Goal: Information Seeking & Learning: Find contact information

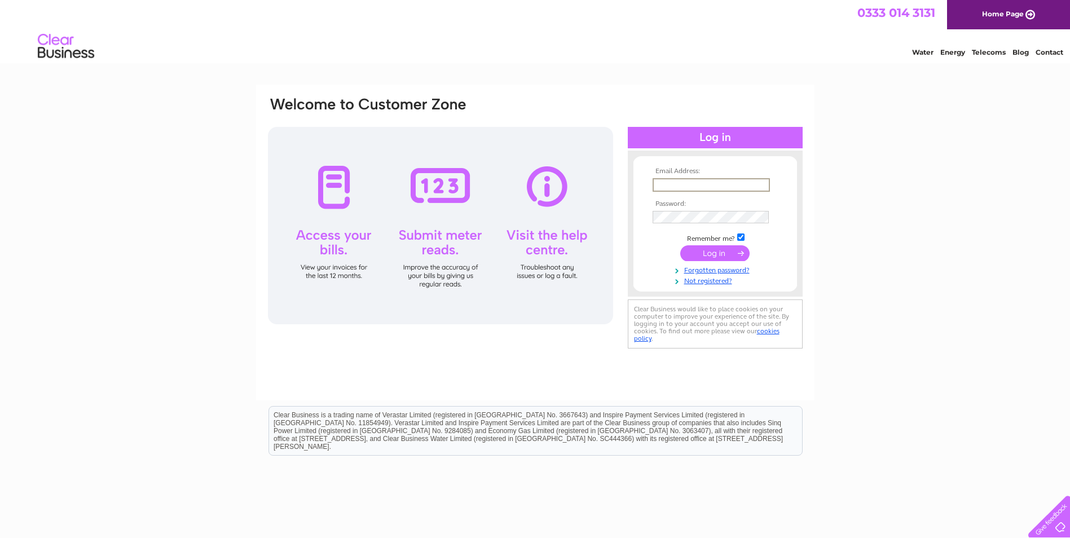
click at [727, 183] on input "text" at bounding box center [711, 185] width 117 height 14
paste input "accounts.payable@bybox.com"
type input "accounts.payable@bybox.com"
click at [725, 249] on input "submit" at bounding box center [715, 253] width 69 height 16
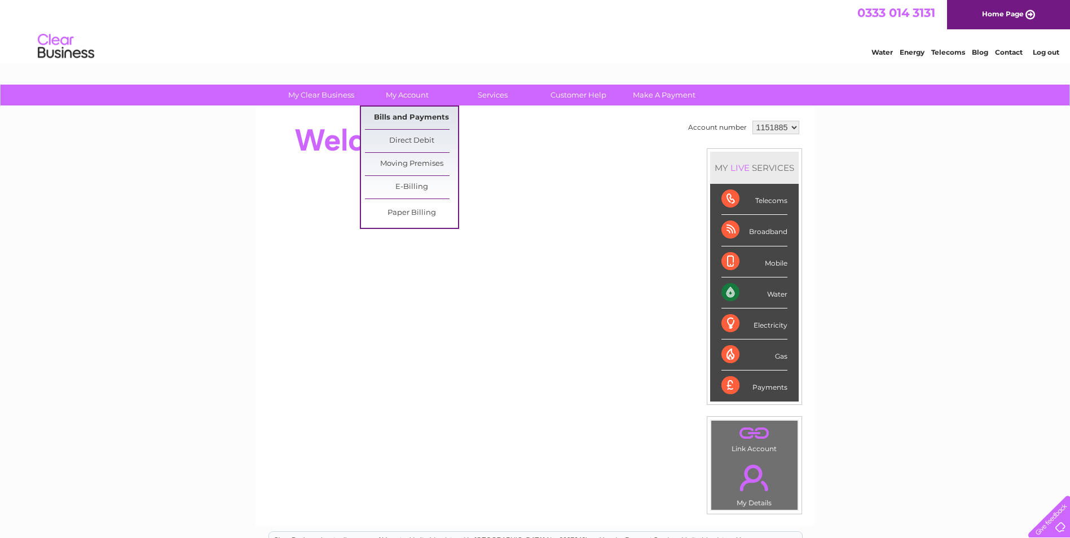
click at [407, 116] on link "Bills and Payments" at bounding box center [411, 118] width 93 height 23
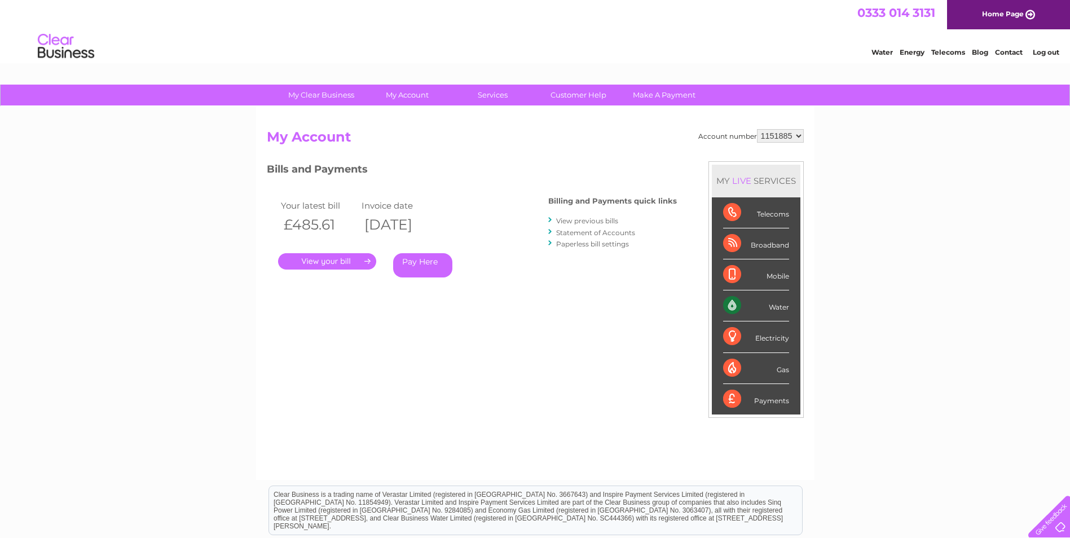
click at [580, 219] on link "View previous bills" at bounding box center [587, 221] width 62 height 8
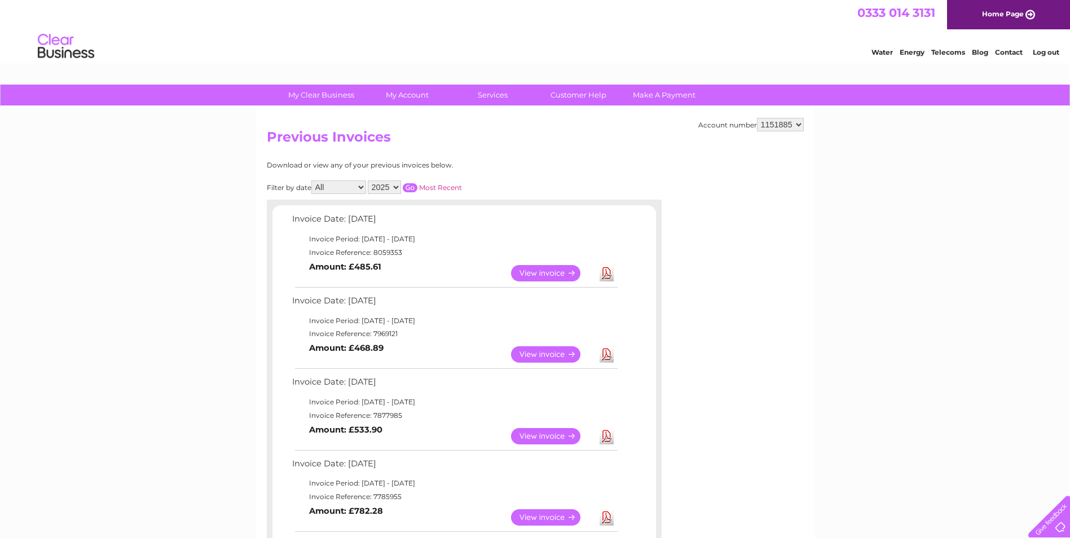
click at [387, 189] on select "2025 2024 2023 2022" at bounding box center [384, 188] width 33 height 14
click at [369, 181] on select "2025 2024 2023 2022" at bounding box center [384, 188] width 33 height 14
click at [410, 188] on input "button" at bounding box center [410, 187] width 15 height 9
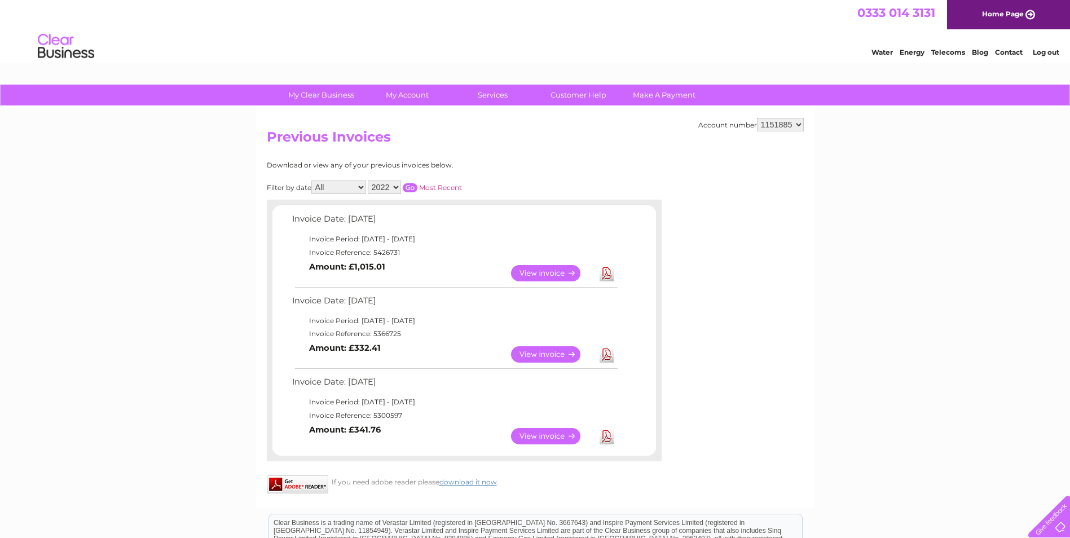
click at [389, 418] on td "Invoice Reference: 5300597" at bounding box center [454, 416] width 330 height 14
copy td "5300597"
click at [395, 186] on select "2025 2024 2023 2022" at bounding box center [384, 188] width 33 height 14
click at [369, 181] on select "2025 2024 2023 2022" at bounding box center [384, 188] width 33 height 14
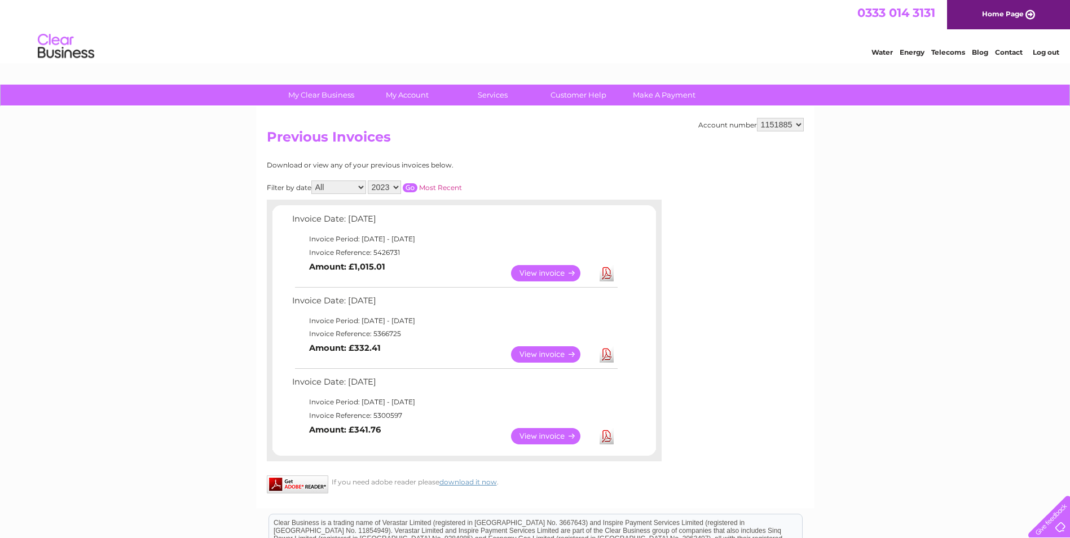
click at [416, 187] on input "button" at bounding box center [410, 187] width 15 height 9
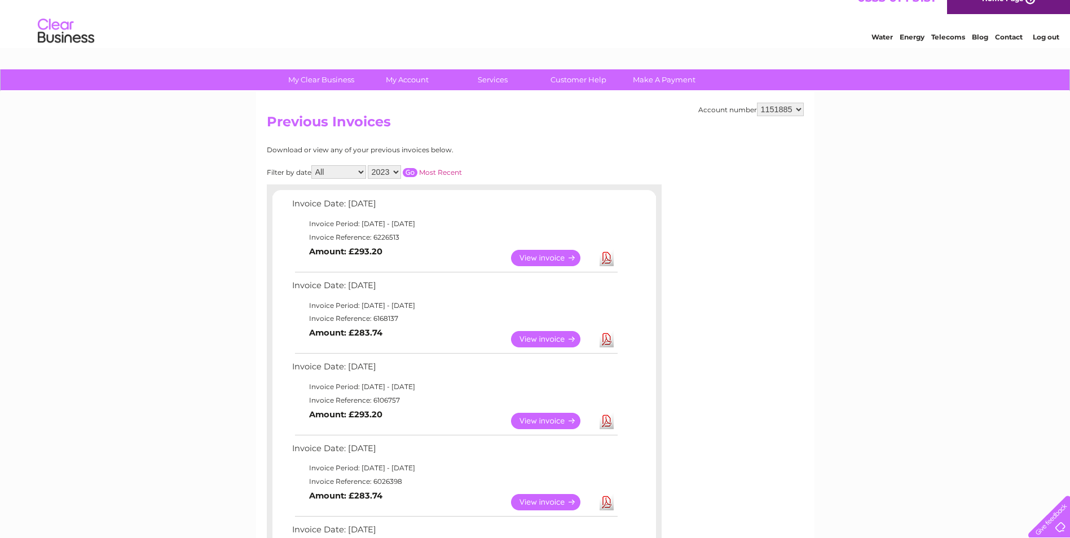
scroll to position [2, 0]
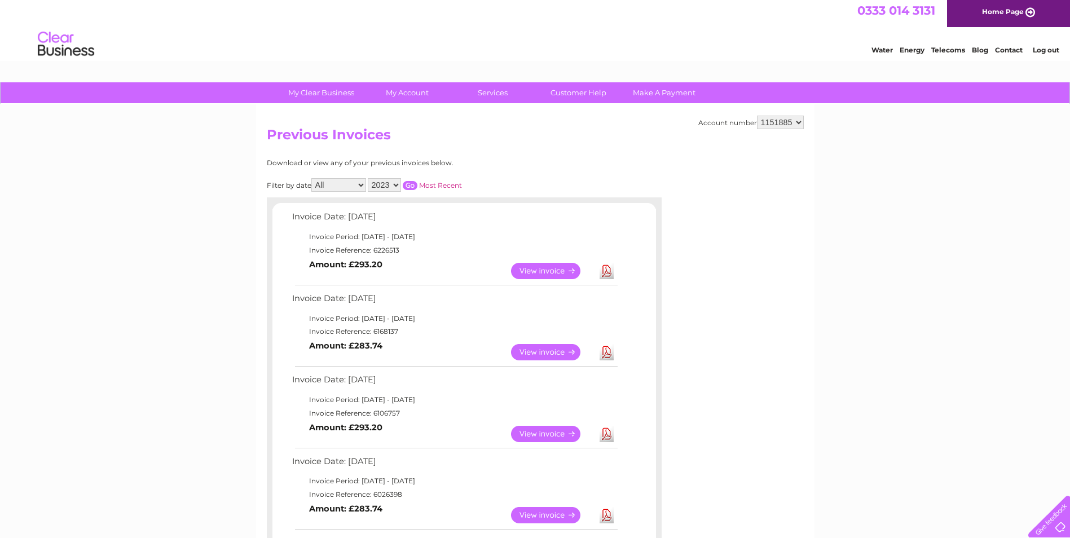
click at [390, 184] on select "2025 2024 2023 2022" at bounding box center [384, 185] width 33 height 14
click at [369, 178] on select "2025 2024 2023 2022" at bounding box center [384, 185] width 33 height 14
click at [414, 186] on input "button" at bounding box center [410, 185] width 15 height 9
click at [407, 182] on input "button" at bounding box center [410, 185] width 15 height 9
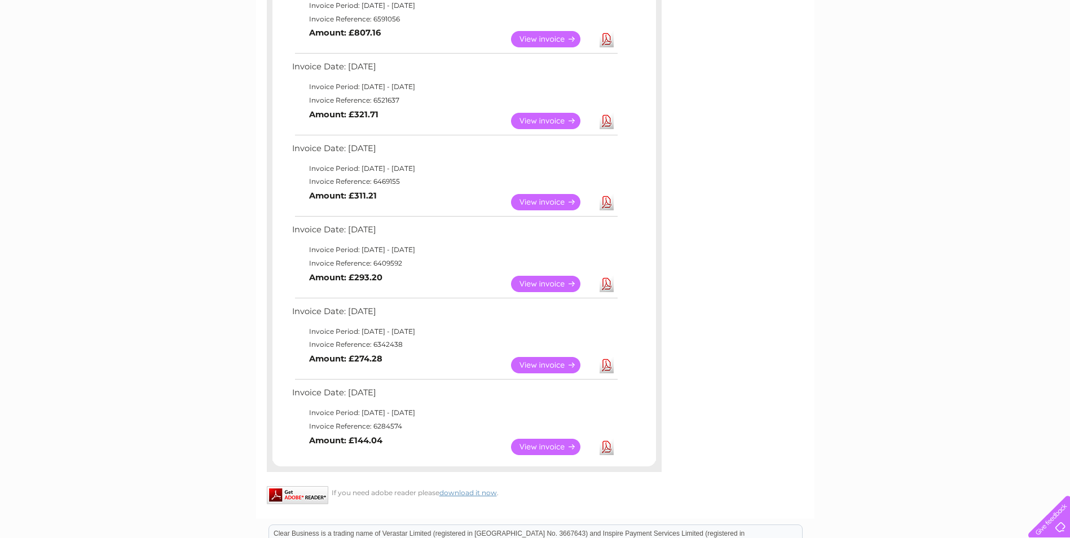
scroll to position [846, 0]
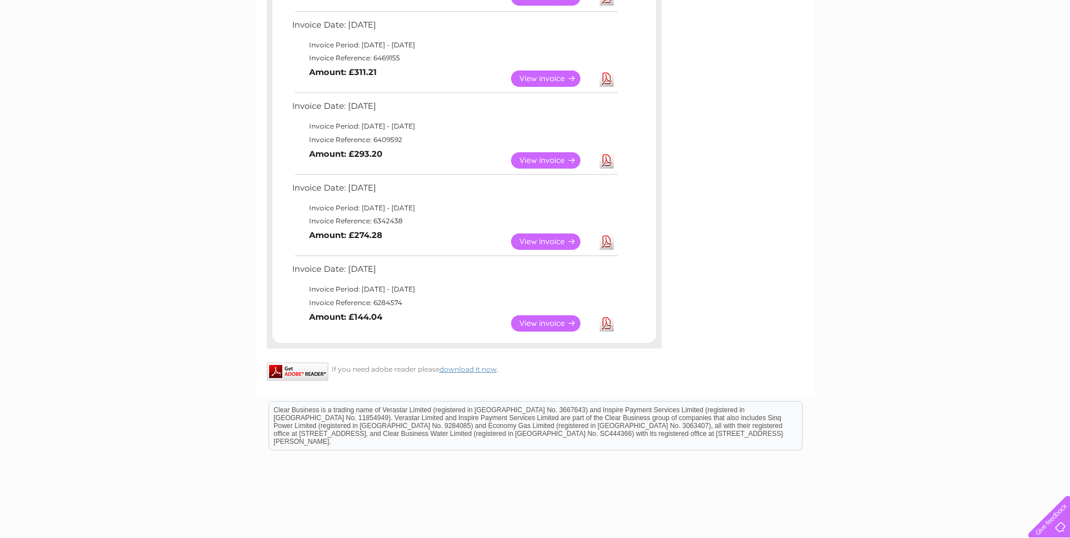
click at [382, 303] on td "Invoice Reference: 6284574" at bounding box center [454, 303] width 330 height 14
copy td "6284574"
click at [378, 218] on td "Invoice Reference: 6342438" at bounding box center [454, 221] width 330 height 14
click at [379, 218] on td "Invoice Reference: 6342438" at bounding box center [454, 221] width 330 height 14
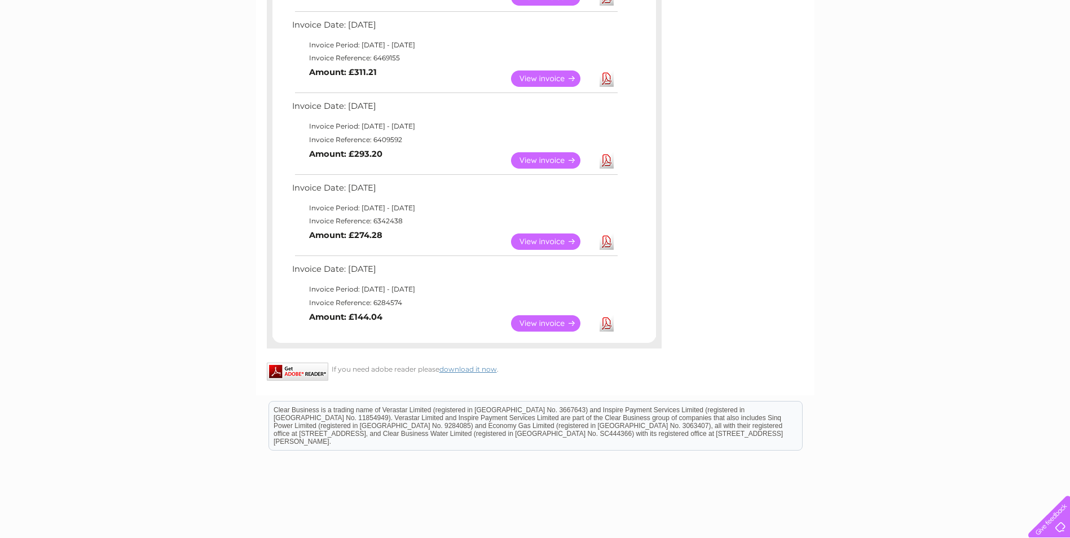
copy td "6342438"
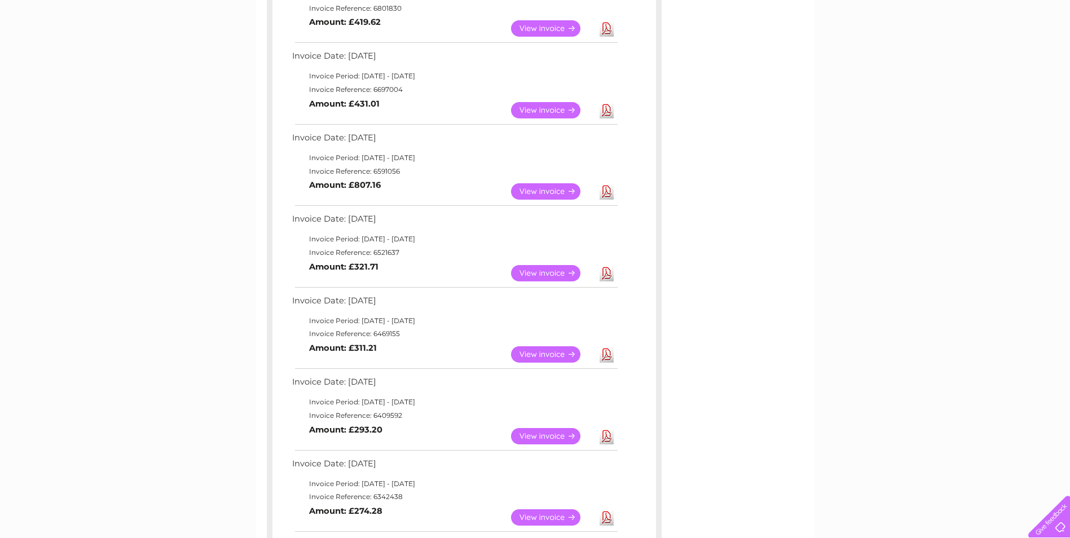
scroll to position [564, 0]
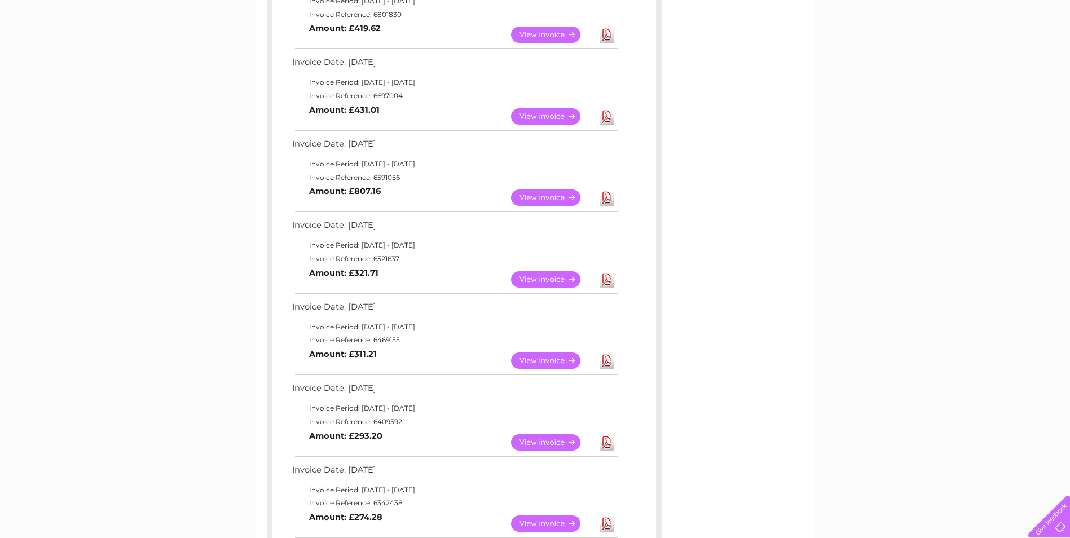
click at [393, 420] on td "Invoice Reference: 6409592" at bounding box center [454, 422] width 330 height 14
copy td "6409592"
click at [387, 337] on td "Invoice Reference: 6469155" at bounding box center [454, 340] width 330 height 14
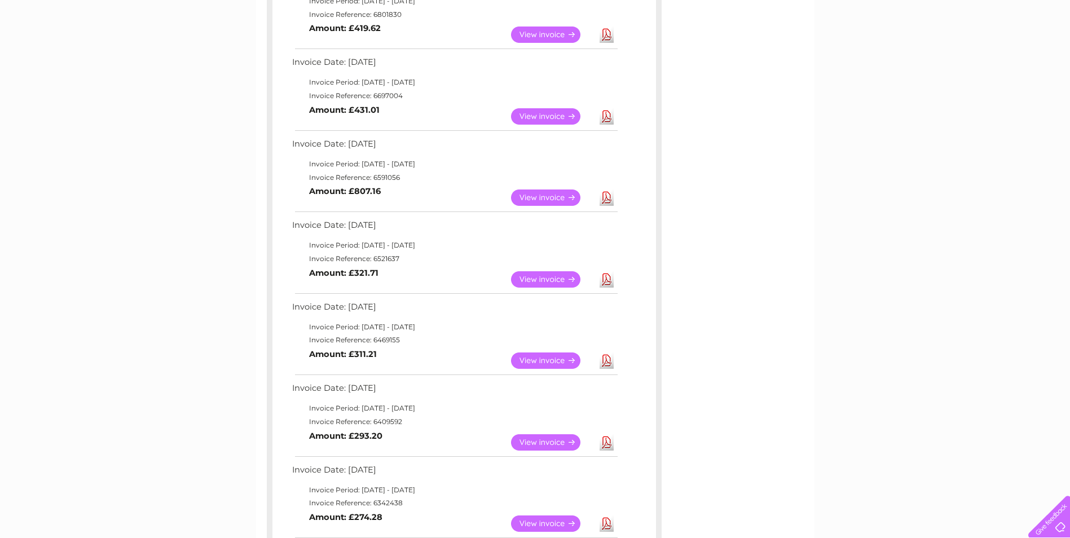
copy td "6469155"
click at [387, 259] on td "Invoice Reference: 6521637" at bounding box center [454, 259] width 330 height 14
copy td "6521637"
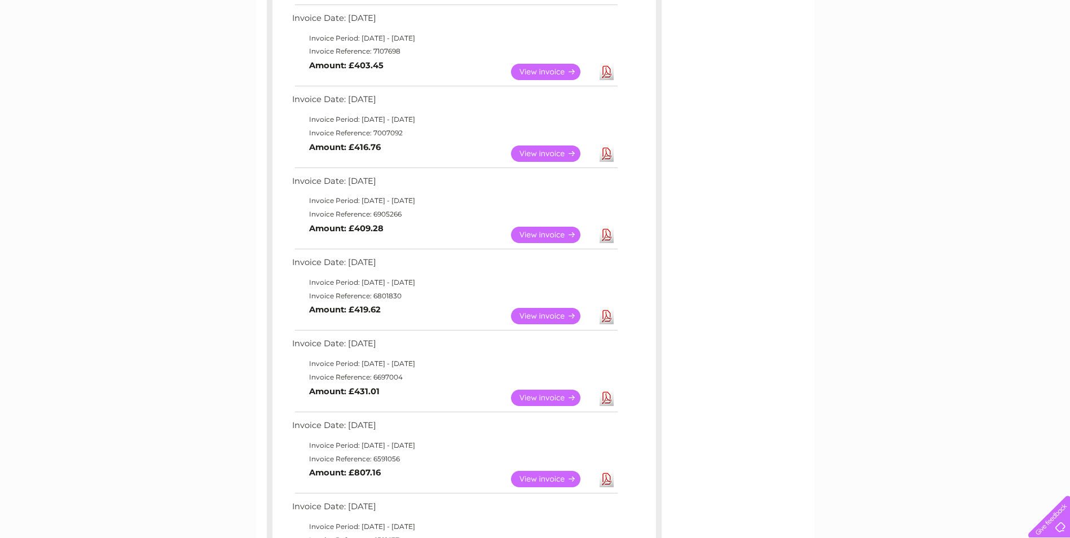
scroll to position [282, 0]
click at [388, 462] on td "Invoice Reference: 6591056" at bounding box center [454, 460] width 330 height 14
copy td "6591056"
click at [389, 458] on td "Invoice Reference: 6591056" at bounding box center [454, 460] width 330 height 14
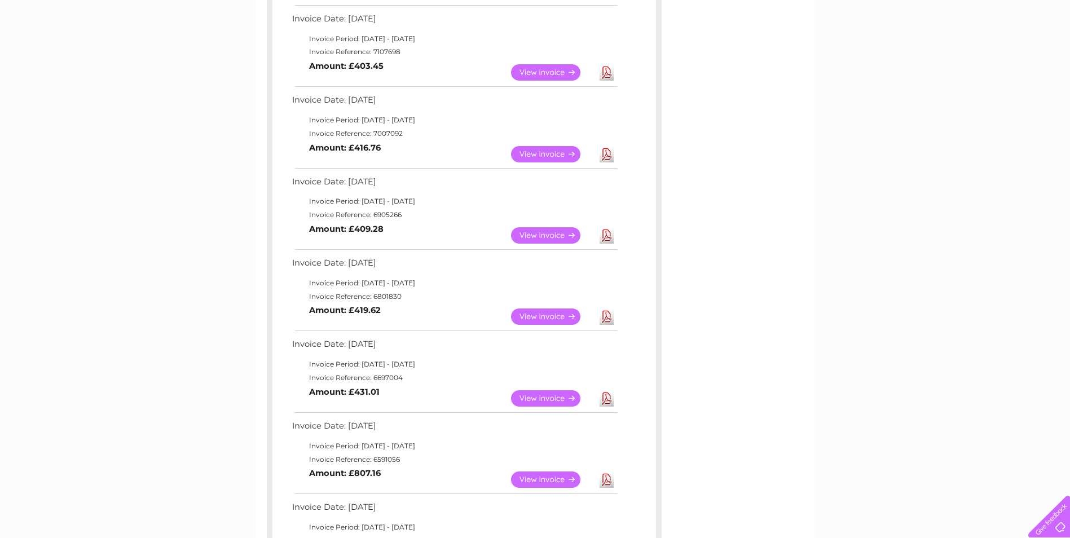
click at [389, 458] on td "Invoice Reference: 6591056" at bounding box center [454, 460] width 330 height 14
copy td "6591056"
click at [397, 379] on td "Invoice Reference: 6697004" at bounding box center [454, 378] width 330 height 14
click at [396, 379] on td "Invoice Reference: 6697004" at bounding box center [454, 378] width 330 height 14
copy td "6697004"
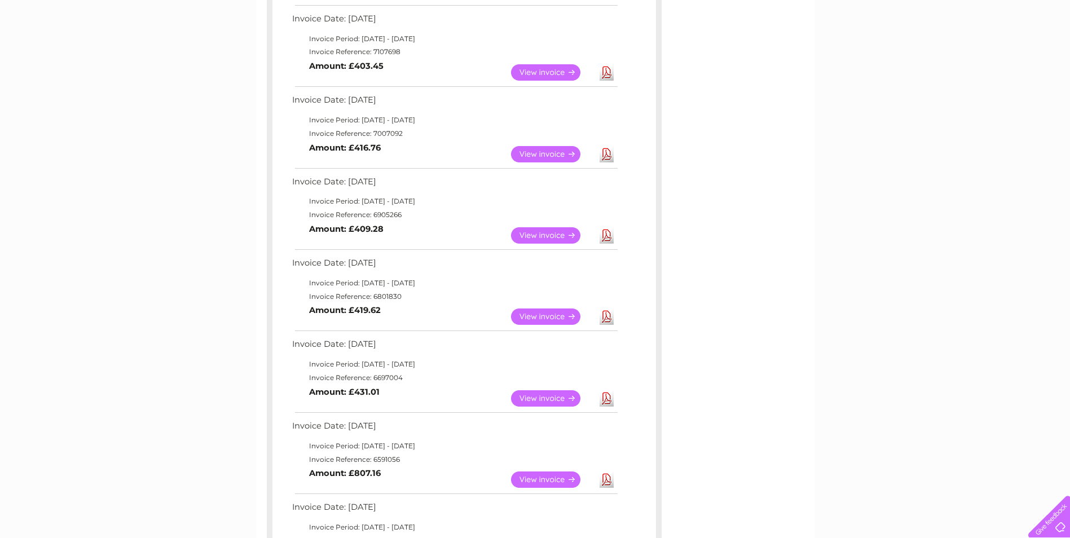
click at [378, 292] on td "Invoice Reference: 6801830" at bounding box center [454, 297] width 330 height 14
copy td "6801830"
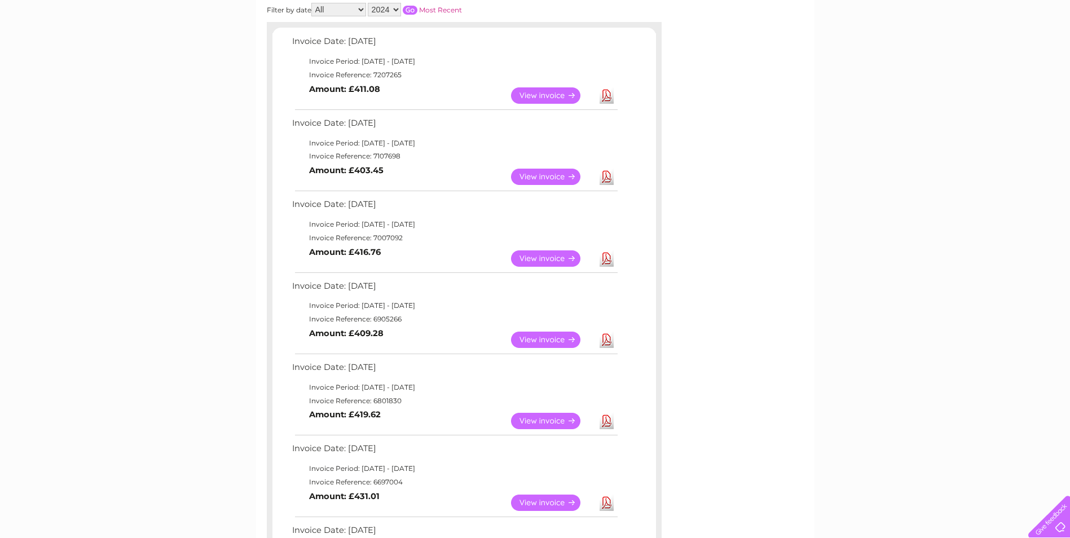
scroll to position [169, 0]
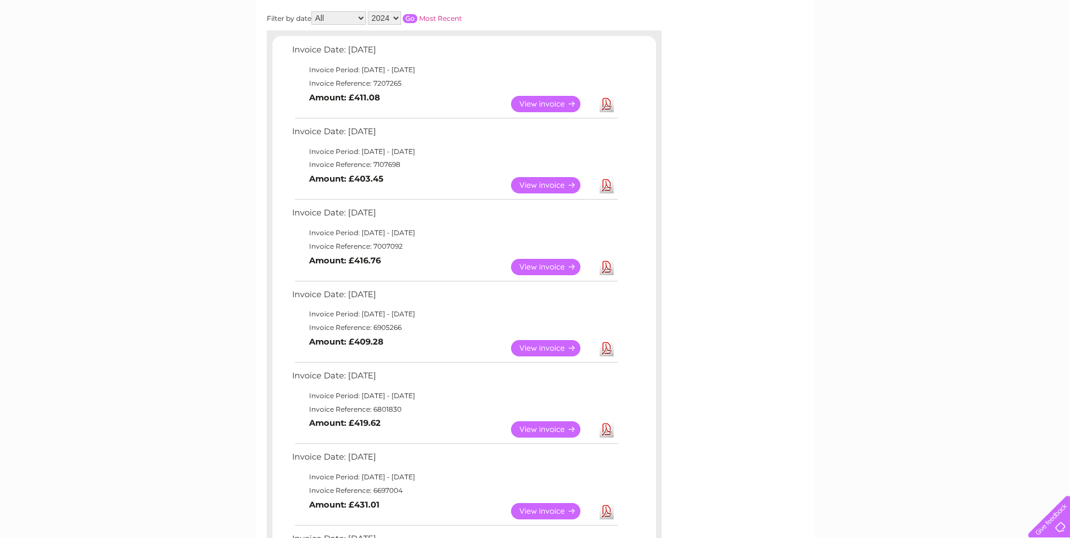
click at [387, 324] on td "Invoice Reference: 6905266" at bounding box center [454, 328] width 330 height 14
click at [397, 246] on td "Invoice Reference: 7007092" at bounding box center [454, 247] width 330 height 14
click at [384, 162] on td "Invoice Reference: 7107698" at bounding box center [454, 165] width 330 height 14
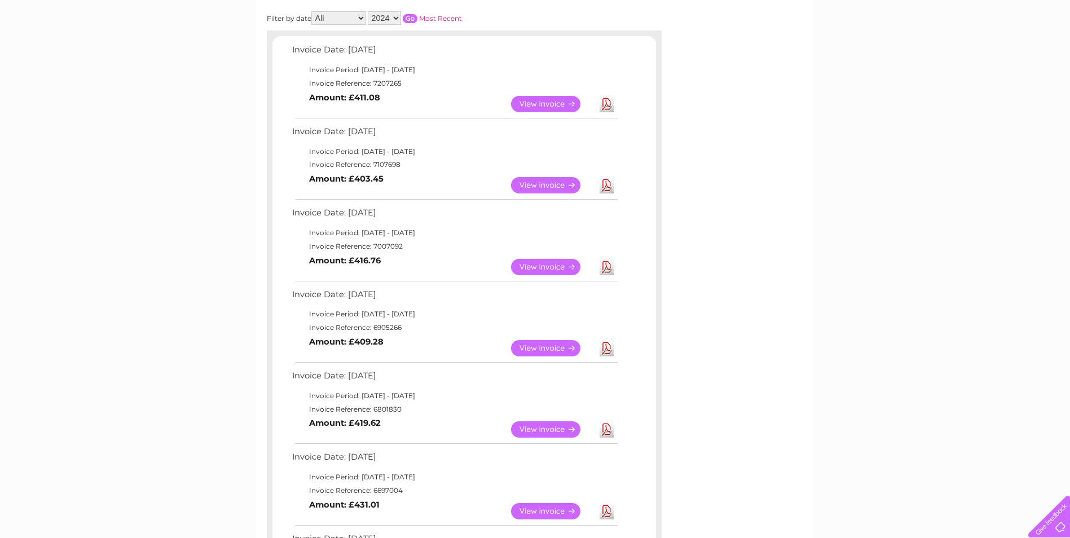
click at [384, 162] on td "Invoice Reference: 7107698" at bounding box center [454, 165] width 330 height 14
click at [377, 87] on td "Invoice Reference: 7207265" at bounding box center [454, 84] width 330 height 14
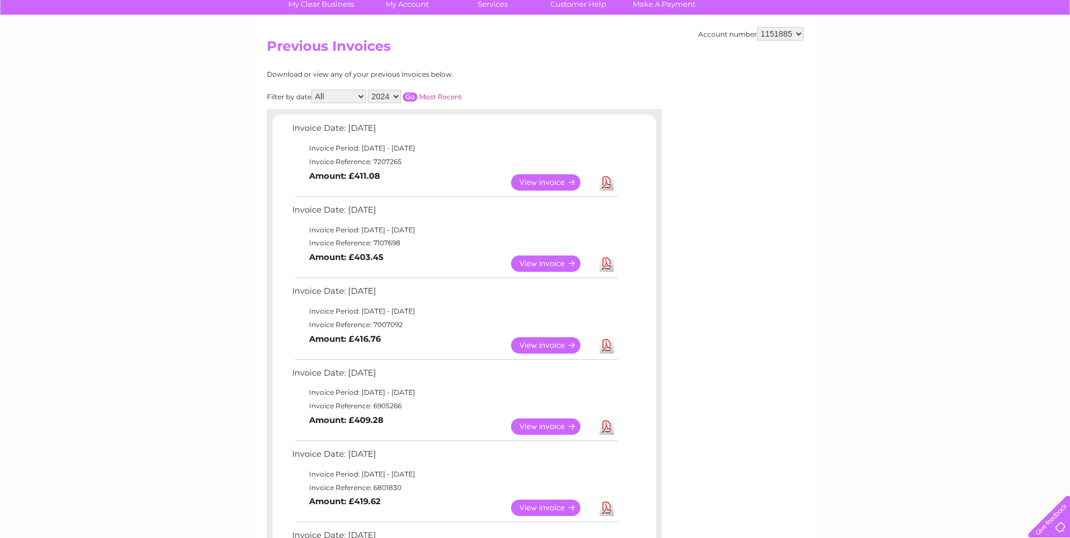
scroll to position [0, 0]
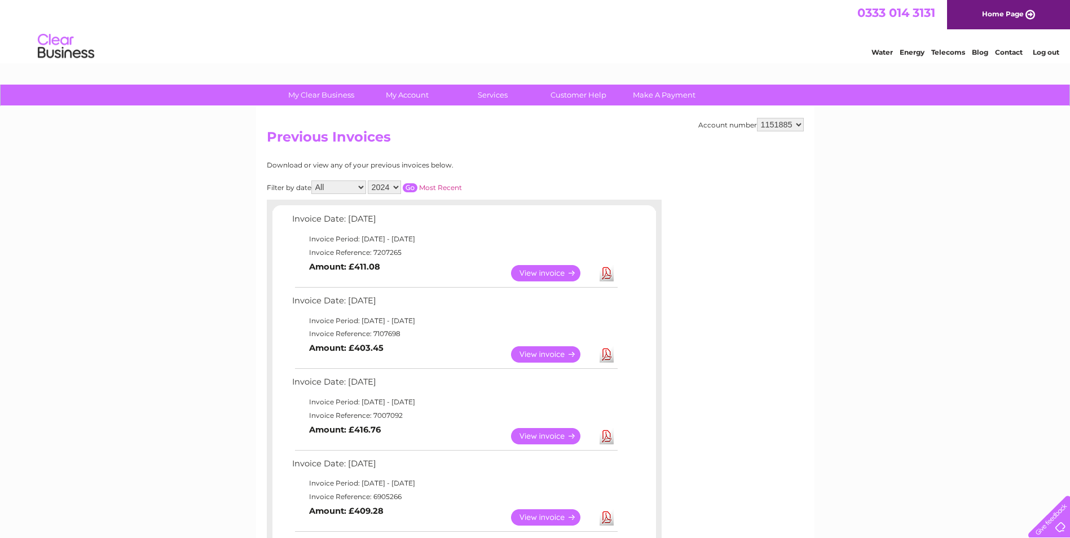
click at [396, 188] on select "2025 2024 2023 2022" at bounding box center [384, 188] width 33 height 14
select select "2025"
click at [369, 181] on select "2025 2024 2023 2022" at bounding box center [384, 188] width 33 height 14
click at [412, 187] on input "button" at bounding box center [410, 187] width 15 height 9
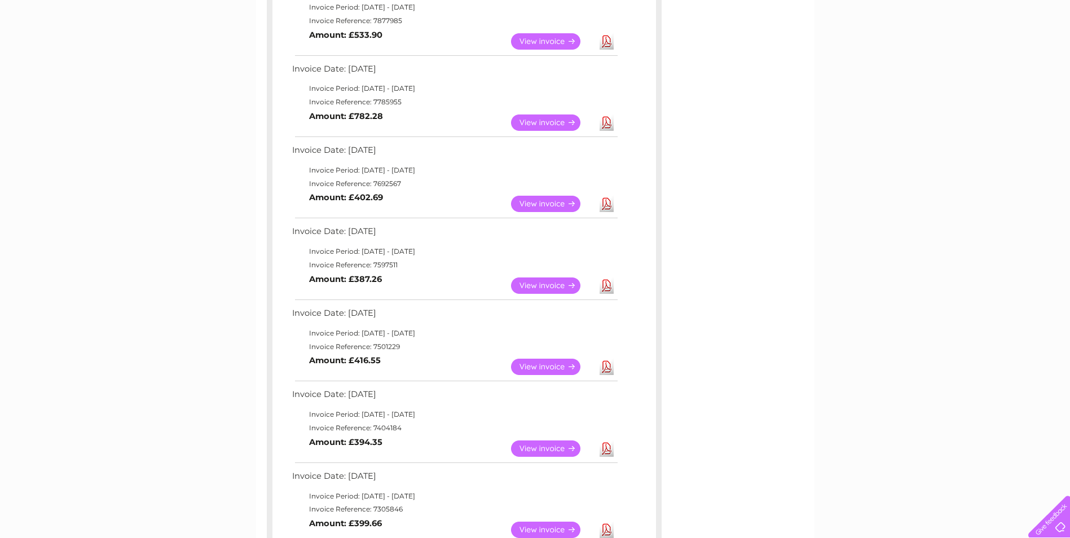
scroll to position [661, 0]
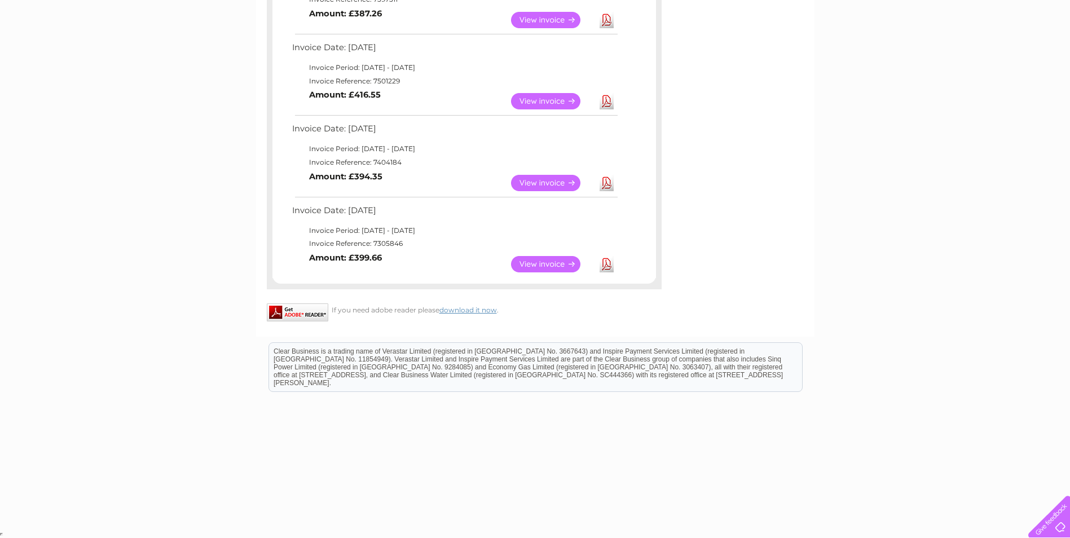
click at [397, 240] on td "Invoice Reference: 7305846" at bounding box center [454, 244] width 330 height 14
click at [394, 162] on td "Invoice Reference: 7404184" at bounding box center [454, 163] width 330 height 14
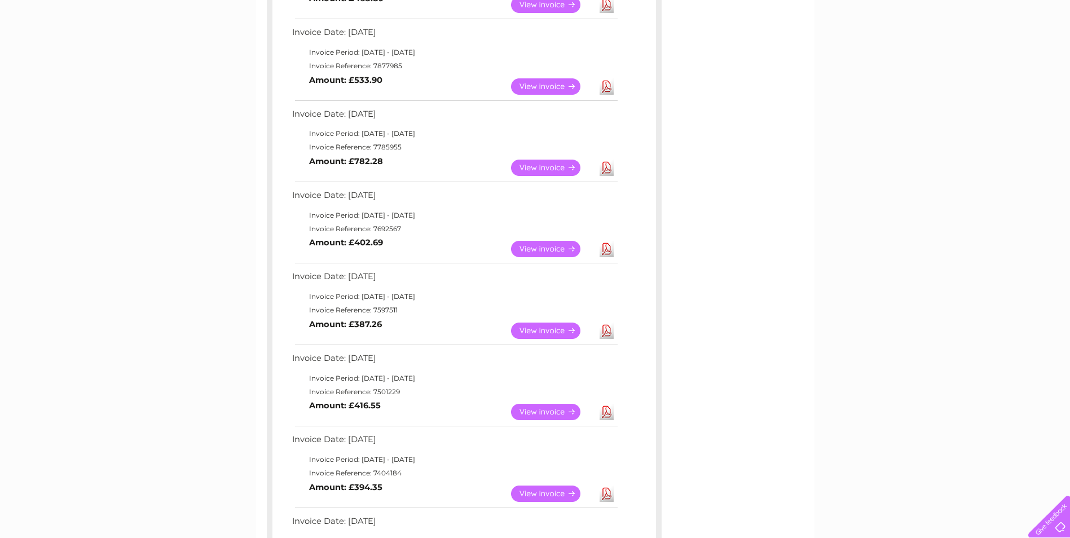
scroll to position [322, 0]
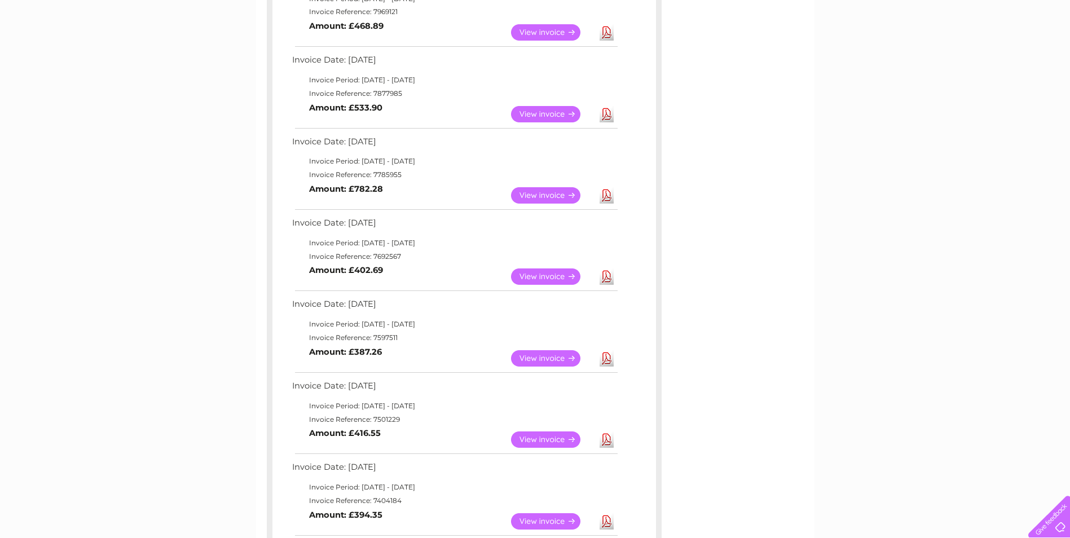
click at [377, 418] on td "Invoice Reference: 7501229" at bounding box center [454, 420] width 330 height 14
click at [377, 416] on td "Invoice Reference: 7501229" at bounding box center [454, 420] width 330 height 14
click at [374, 257] on td "Invoice Reference: 7692567" at bounding box center [454, 257] width 330 height 14
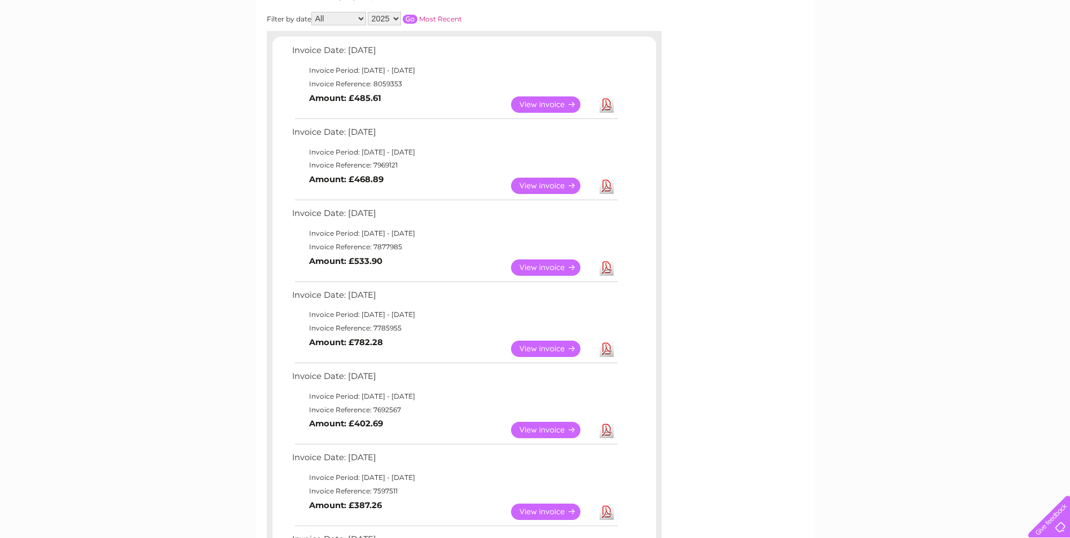
scroll to position [96, 0]
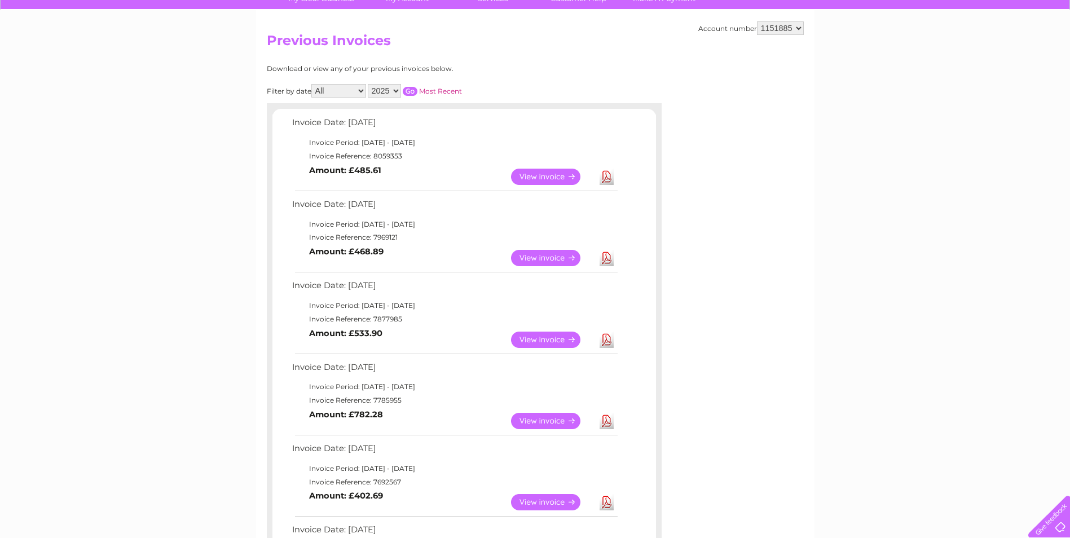
click at [383, 399] on td "Invoice Reference: 7785955" at bounding box center [454, 401] width 330 height 14
click at [390, 237] on td "Invoice Reference: 7969121" at bounding box center [454, 238] width 330 height 14
click at [390, 157] on td "Invoice Reference: 8059353" at bounding box center [454, 157] width 330 height 14
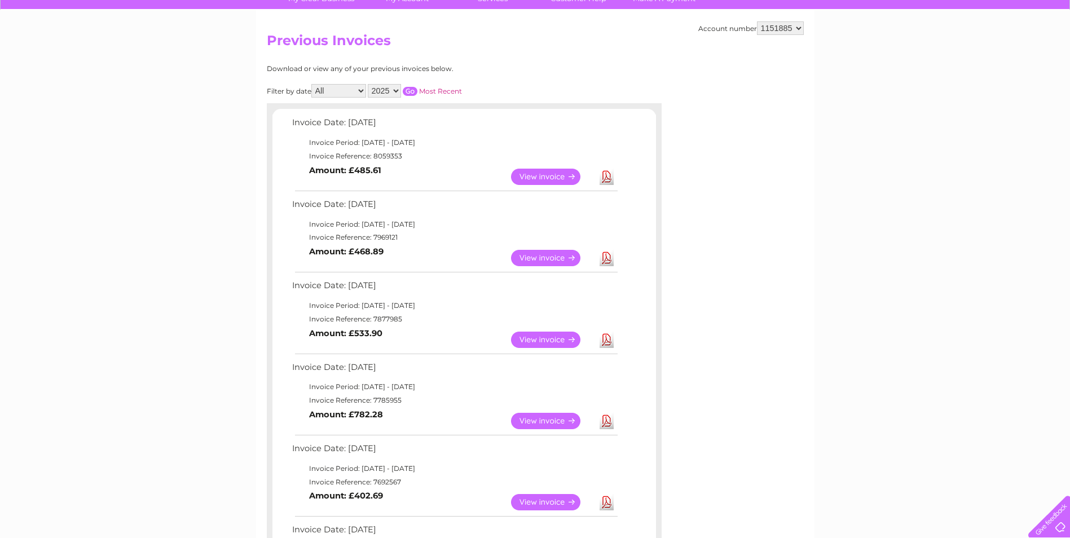
click at [390, 157] on td "Invoice Reference: 8059353" at bounding box center [454, 157] width 330 height 14
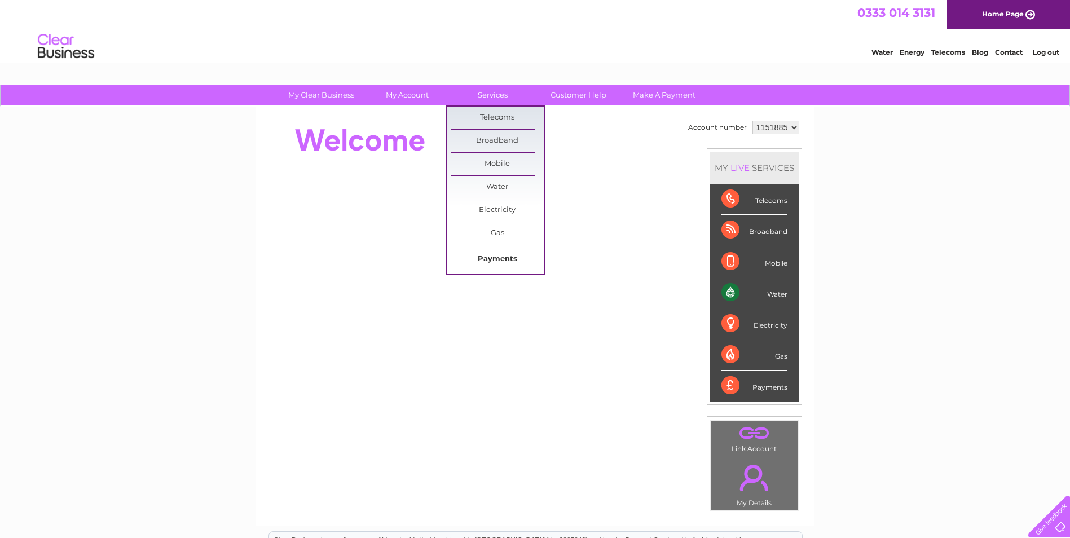
click at [494, 255] on link "Payments" at bounding box center [497, 259] width 93 height 23
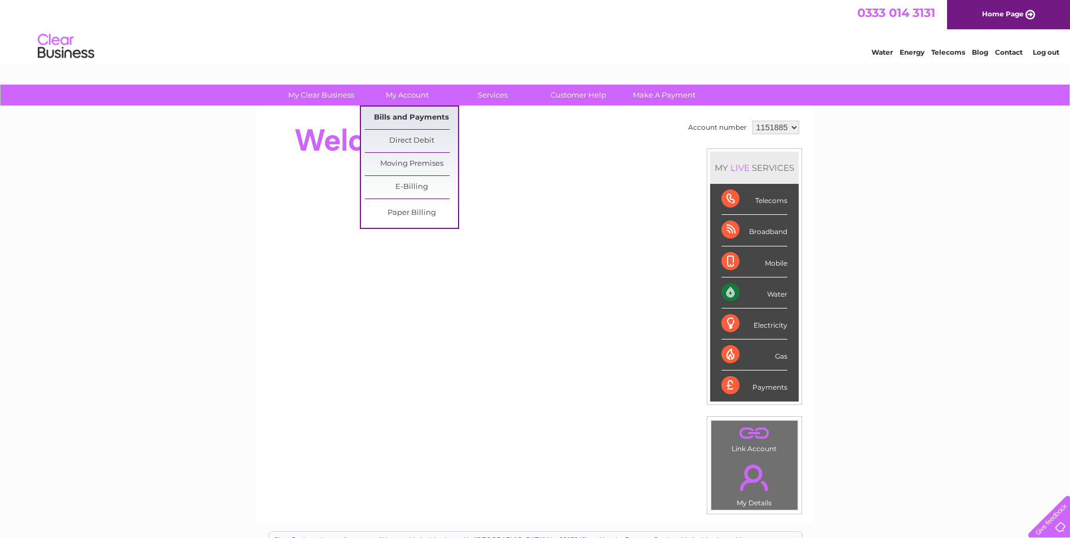
click at [425, 118] on link "Bills and Payments" at bounding box center [411, 118] width 93 height 23
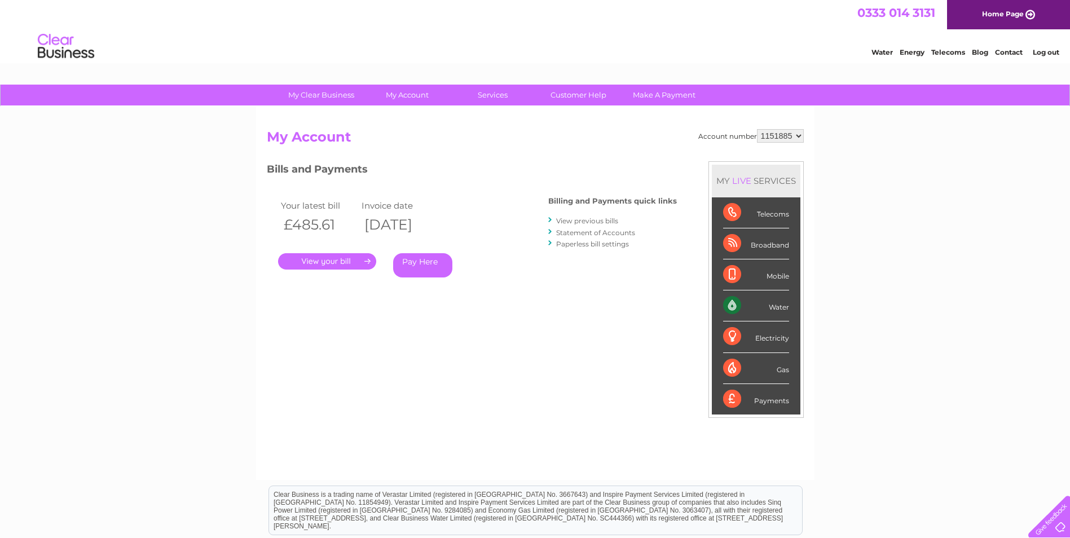
click at [581, 234] on link "Statement of Accounts" at bounding box center [595, 233] width 79 height 8
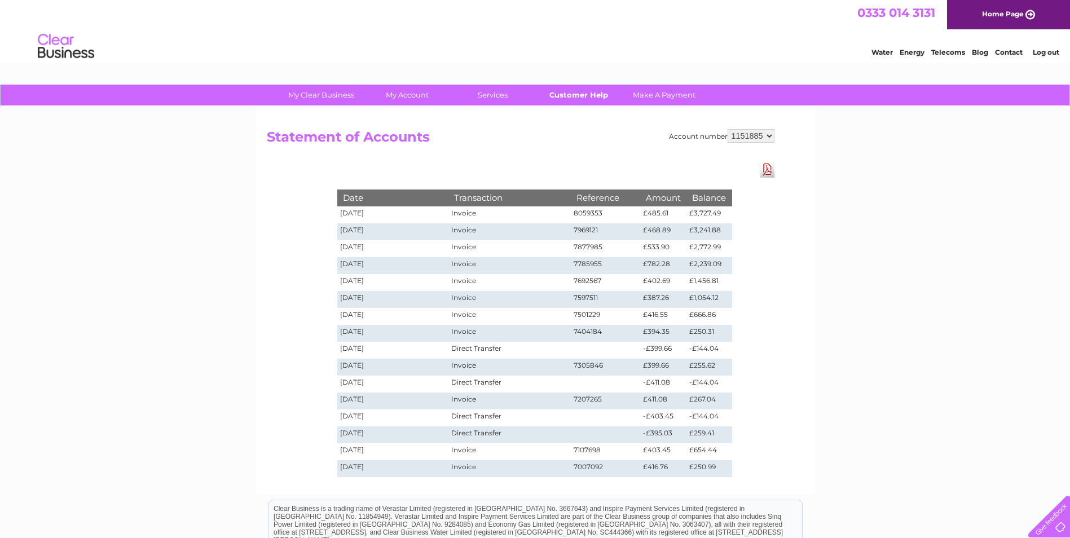
click at [585, 95] on link "Customer Help" at bounding box center [578, 95] width 93 height 21
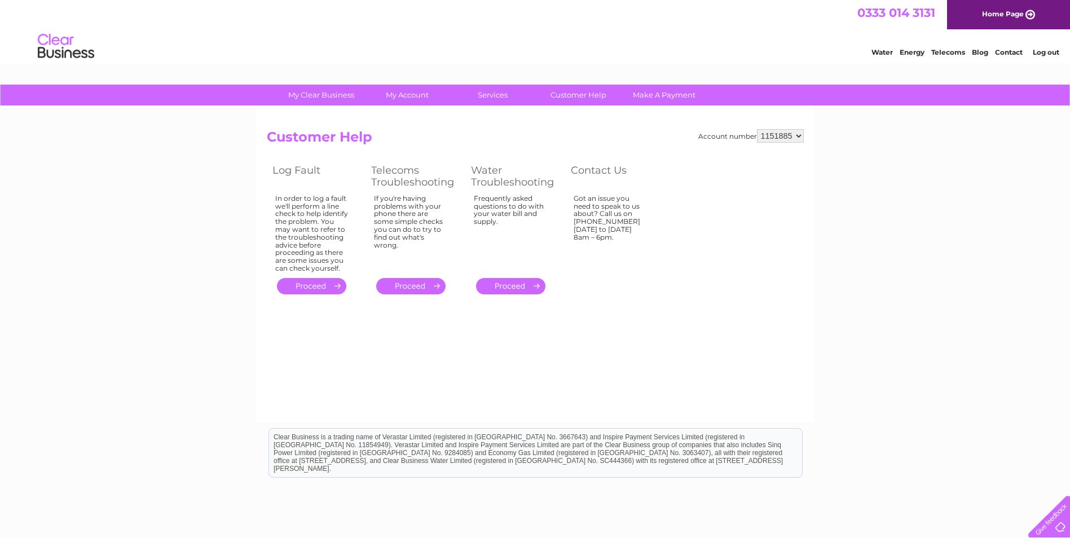
drag, startPoint x: 611, startPoint y: 218, endPoint x: 649, endPoint y: 233, distance: 40.8
click at [649, 233] on td "Got an issue you need to speak to us about? Call us on [PHONE_NUMBER] [DATE] to…" at bounding box center [614, 234] width 99 height 84
click at [485, 287] on link "." at bounding box center [510, 286] width 69 height 16
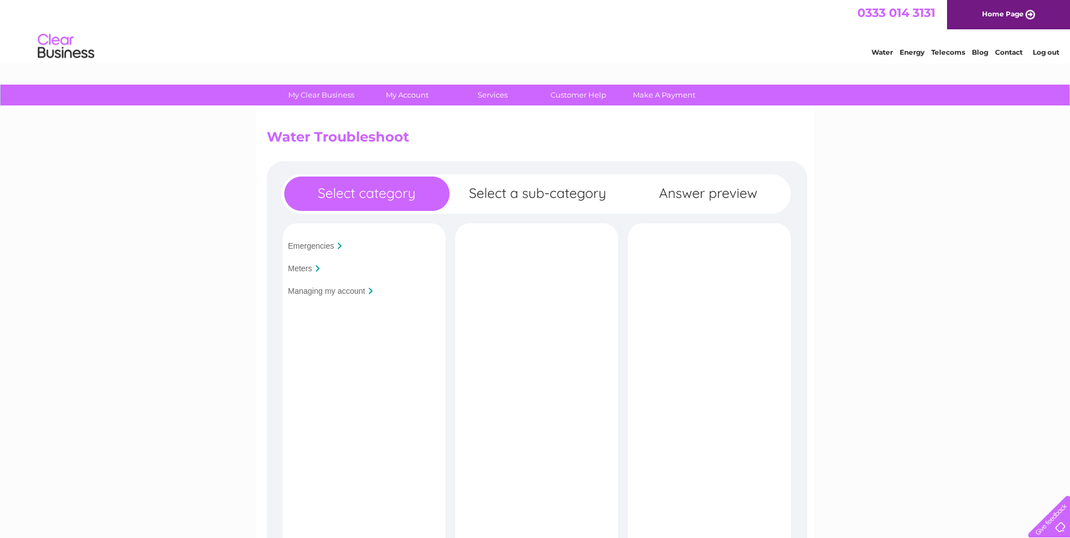
click at [309, 289] on input "Managing my account" at bounding box center [326, 291] width 77 height 9
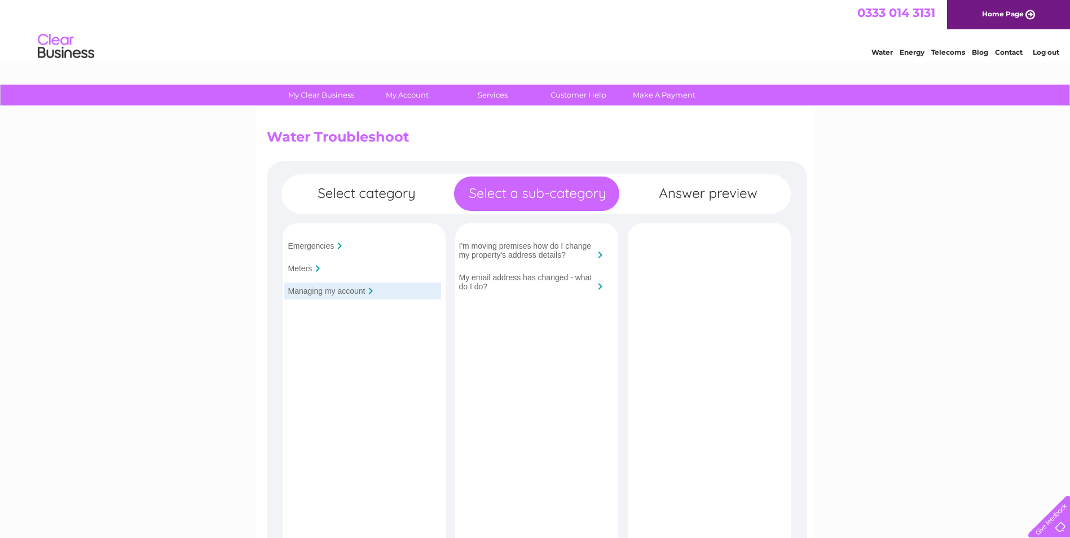
click at [306, 271] on input "Meters" at bounding box center [300, 268] width 24 height 9
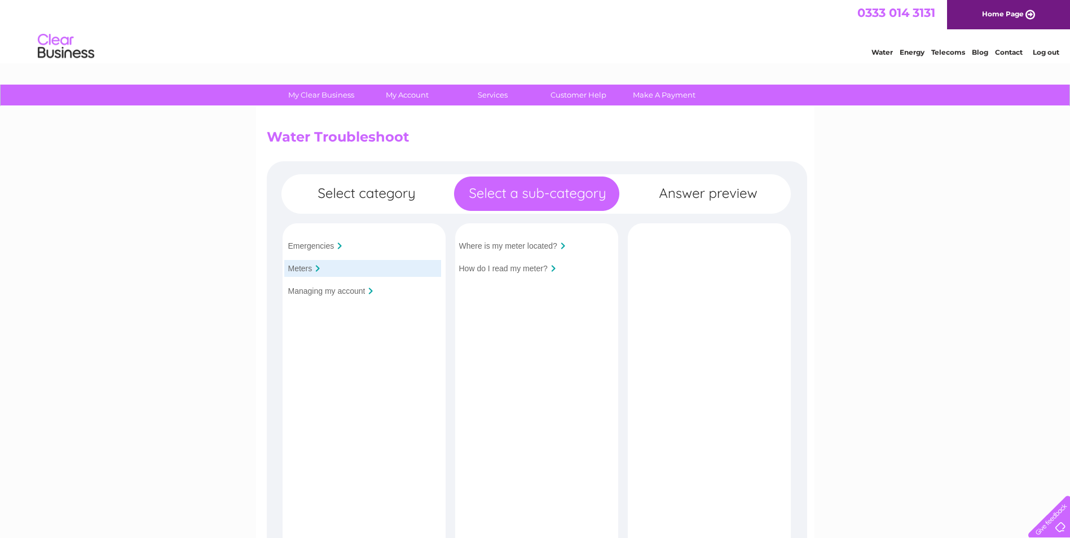
click at [318, 248] on input "Emergencies" at bounding box center [311, 246] width 46 height 9
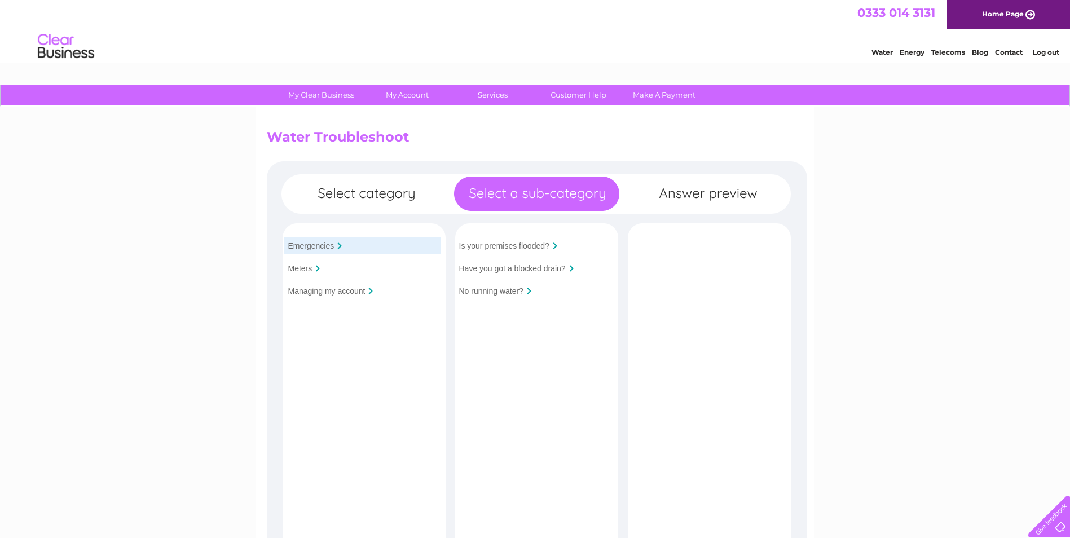
click at [333, 296] on input "Managing my account" at bounding box center [326, 291] width 77 height 9
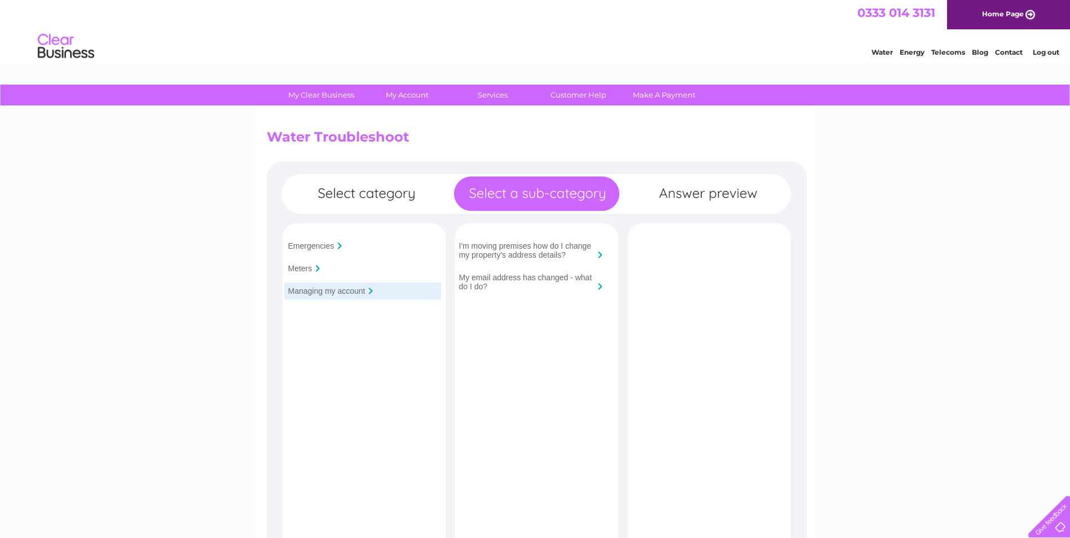
click at [560, 247] on input "I'm moving premises how do I change my property's address details?" at bounding box center [526, 251] width 135 height 18
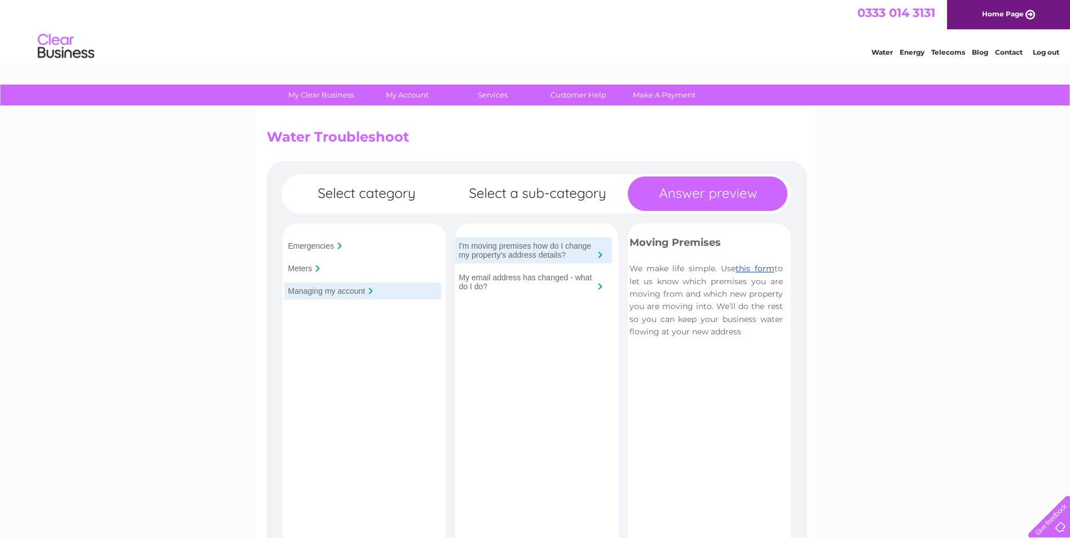
click at [542, 278] on input "My email address has changed - what do I do?" at bounding box center [526, 282] width 135 height 18
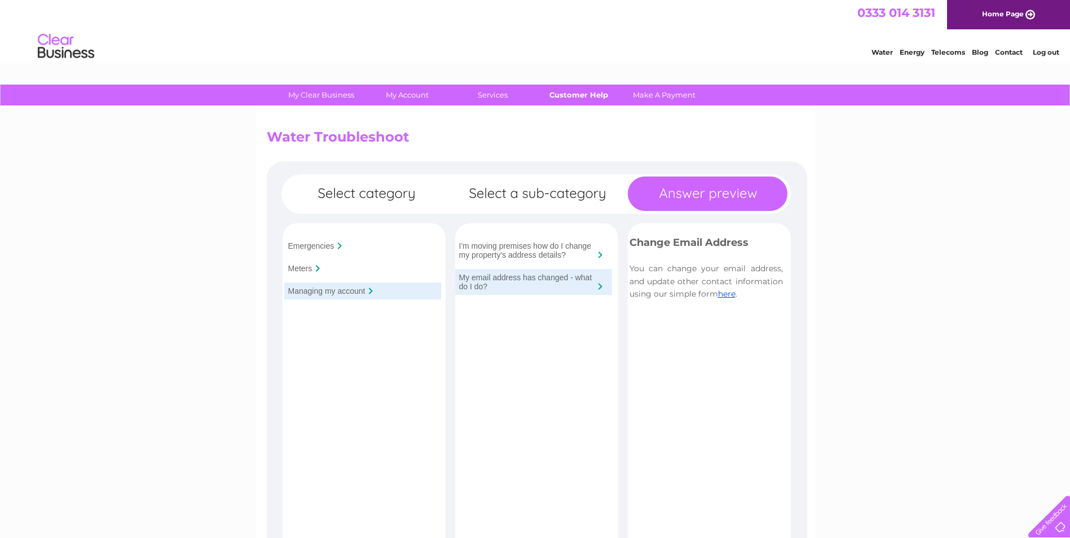
click at [603, 96] on link "Customer Help" at bounding box center [578, 95] width 93 height 21
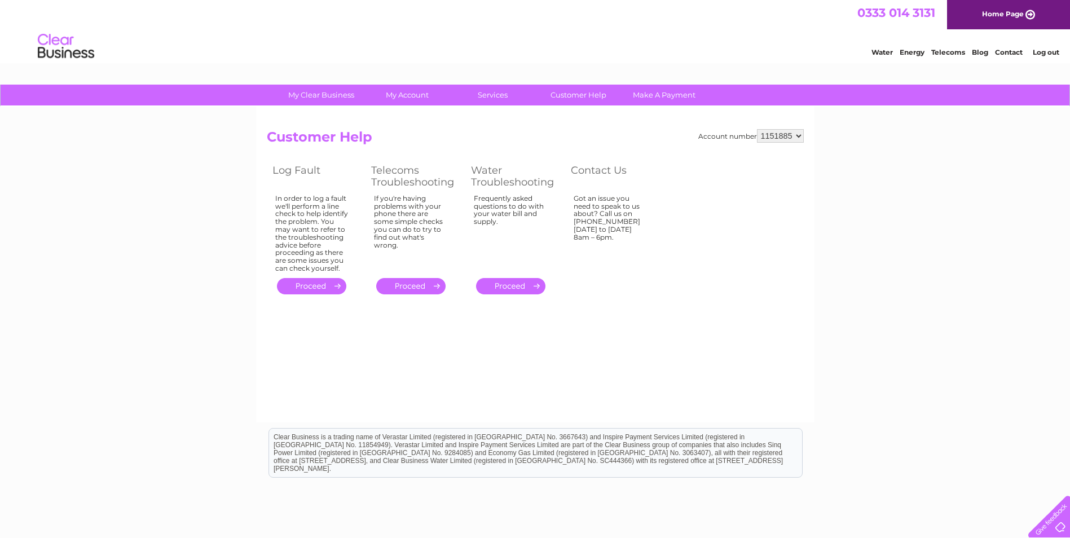
click at [535, 292] on link "." at bounding box center [510, 286] width 69 height 16
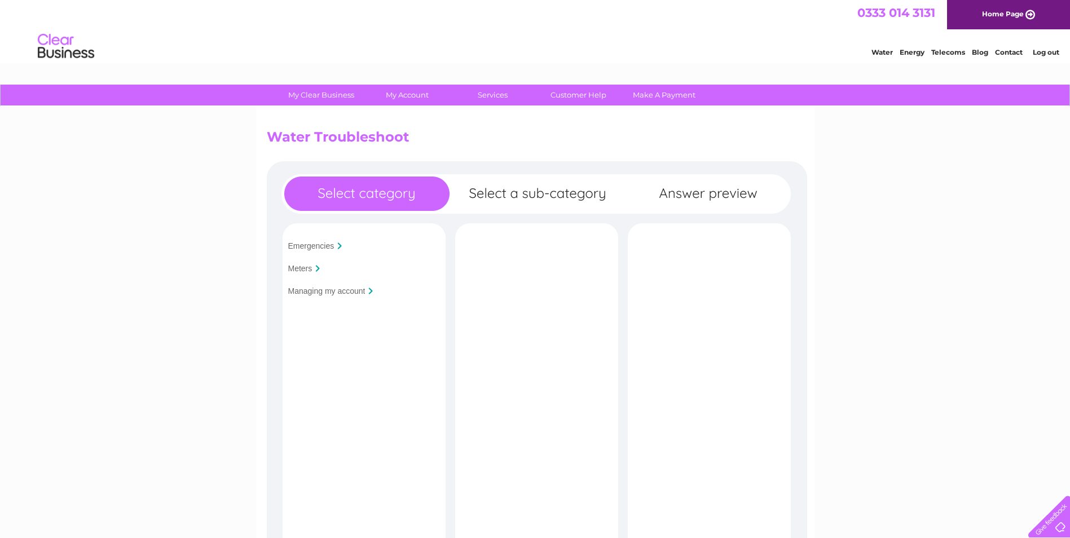
click at [327, 290] on input "Managing my account" at bounding box center [326, 291] width 77 height 9
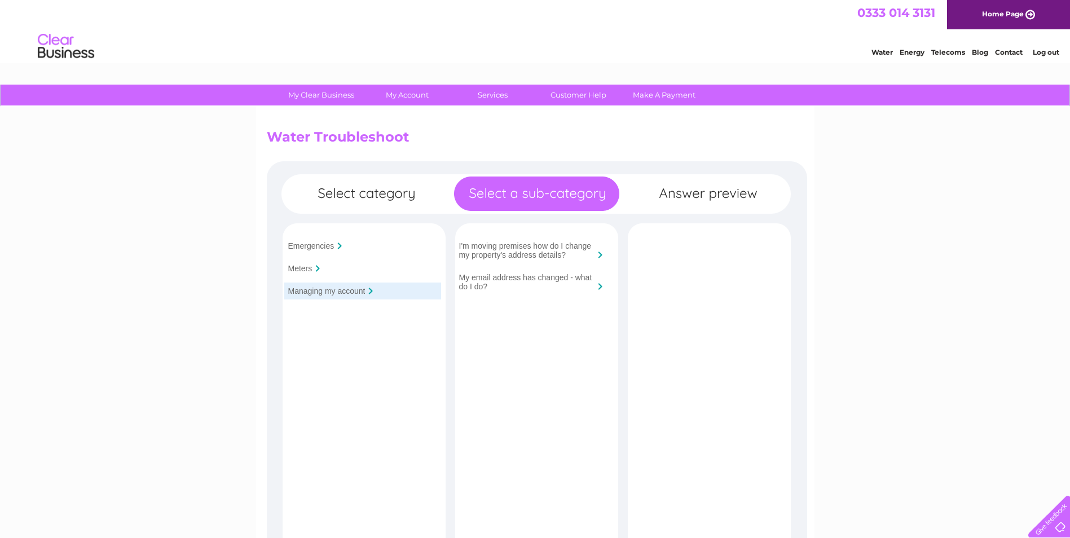
click at [540, 283] on input "My email address has changed - what do I do?" at bounding box center [526, 282] width 135 height 18
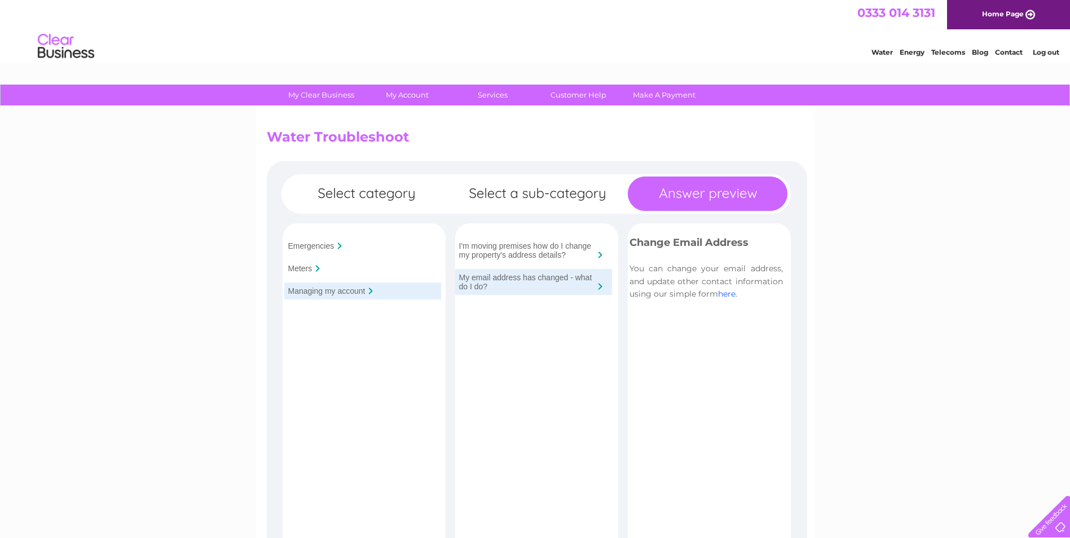
click at [732, 294] on link "here" at bounding box center [726, 294] width 17 height 10
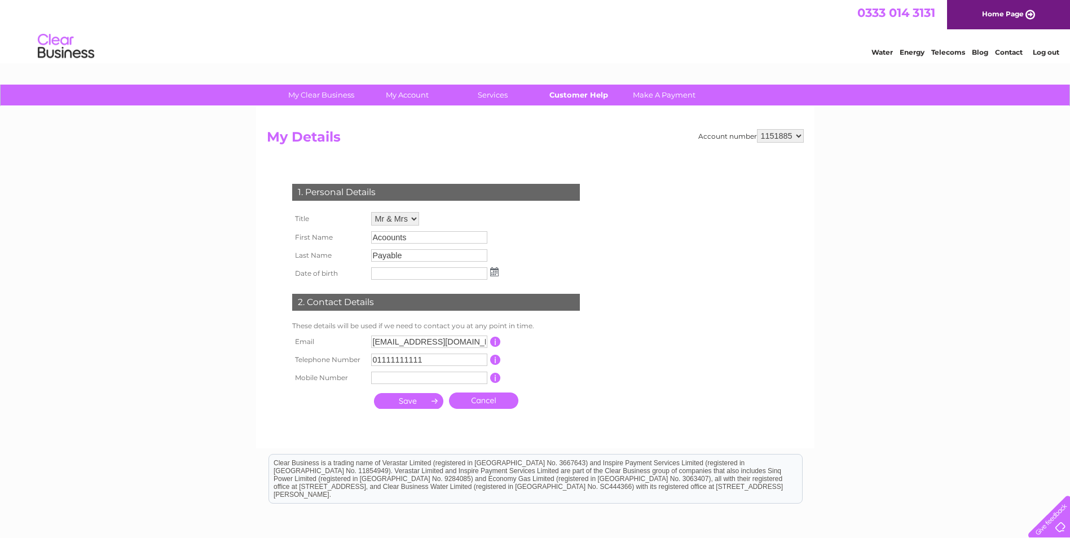
click at [575, 95] on link "Customer Help" at bounding box center [578, 95] width 93 height 21
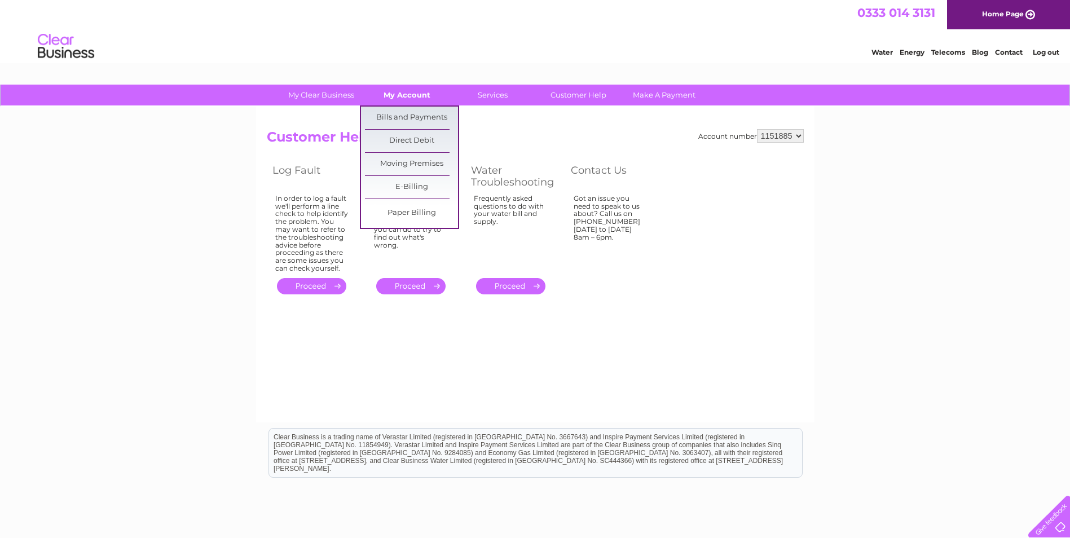
click at [408, 96] on link "My Account" at bounding box center [407, 95] width 93 height 21
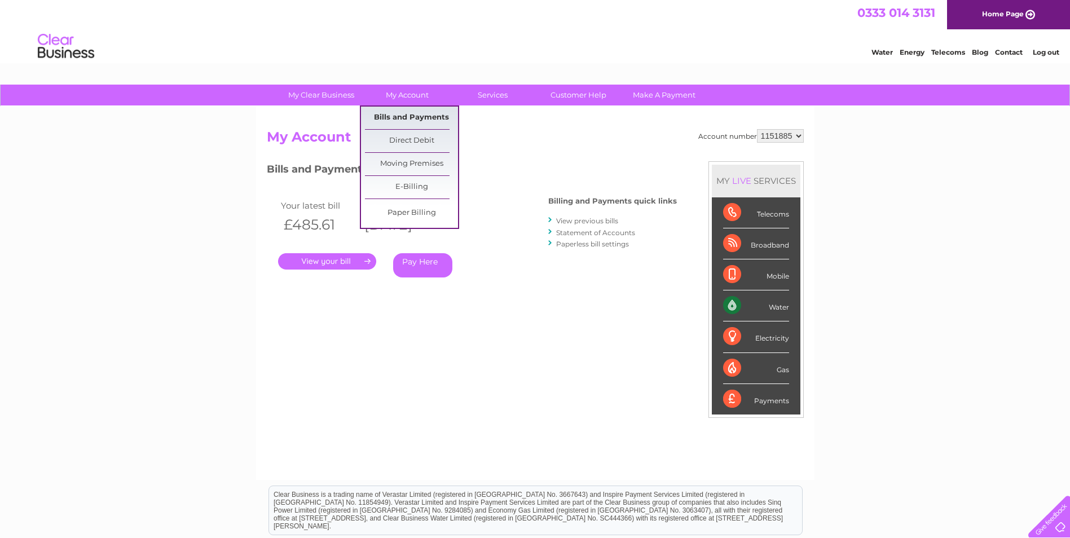
click at [420, 117] on link "Bills and Payments" at bounding box center [411, 118] width 93 height 23
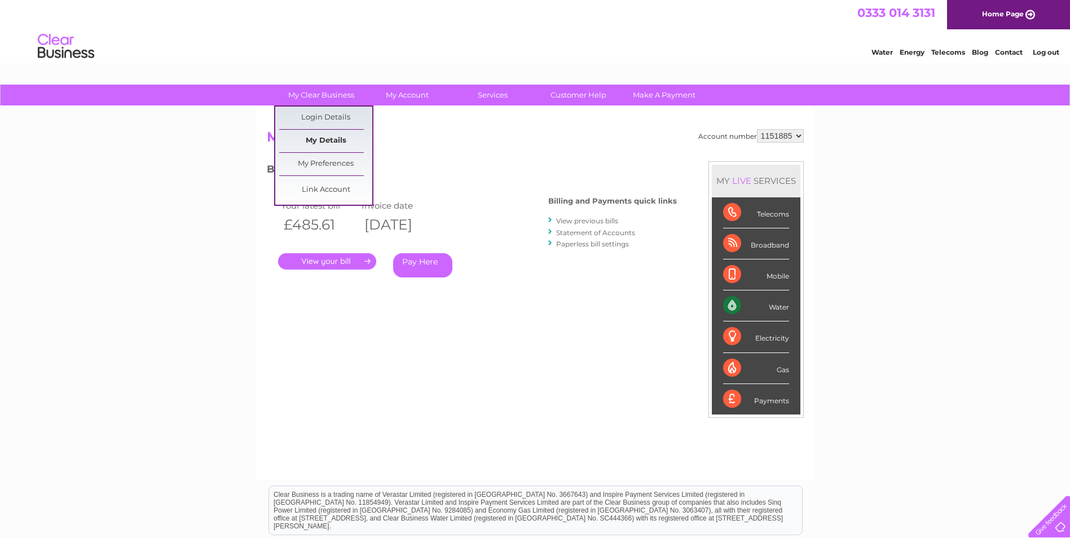
click at [319, 135] on link "My Details" at bounding box center [325, 141] width 93 height 23
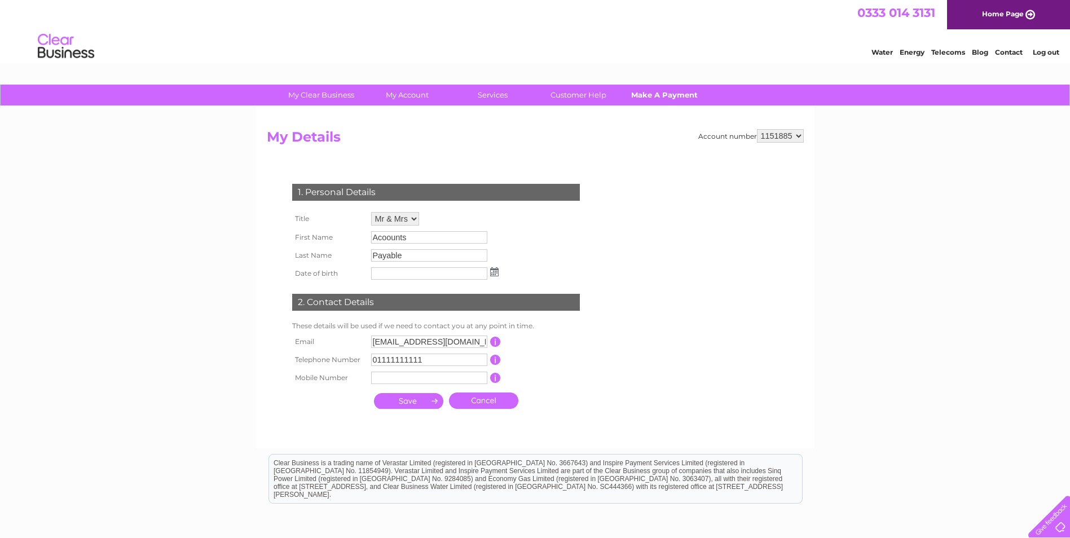
click at [680, 100] on link "Make A Payment" at bounding box center [664, 95] width 93 height 21
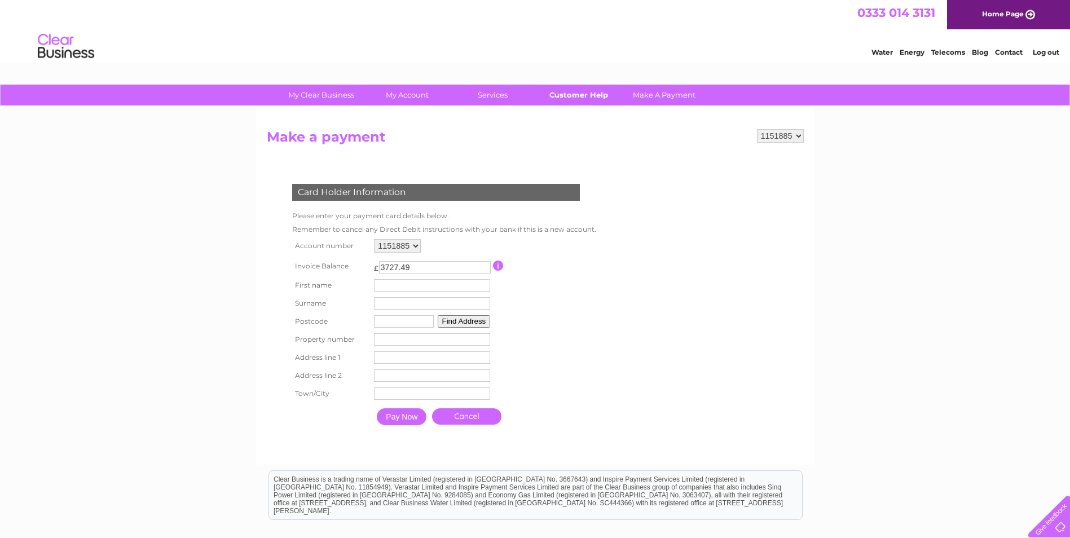
click at [591, 94] on link "Customer Help" at bounding box center [578, 95] width 93 height 21
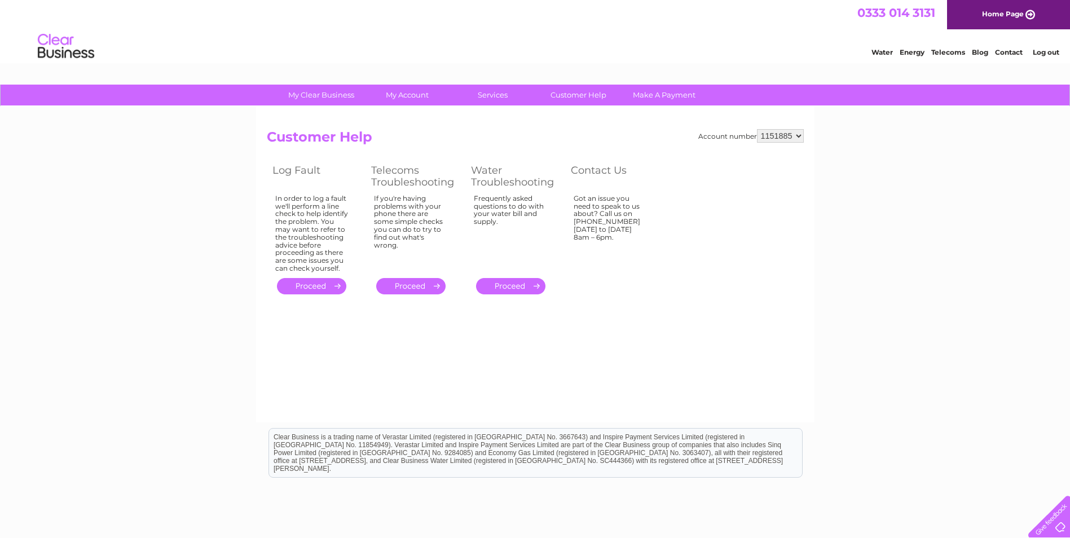
click at [1011, 51] on link "Contact" at bounding box center [1009, 52] width 28 height 8
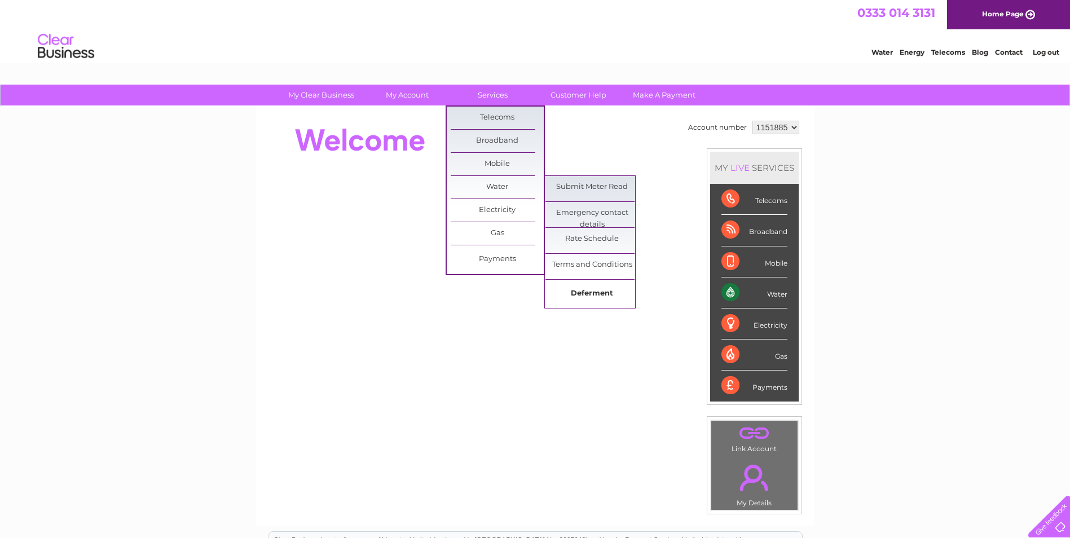
click at [594, 299] on link "Deferment" at bounding box center [592, 294] width 93 height 23
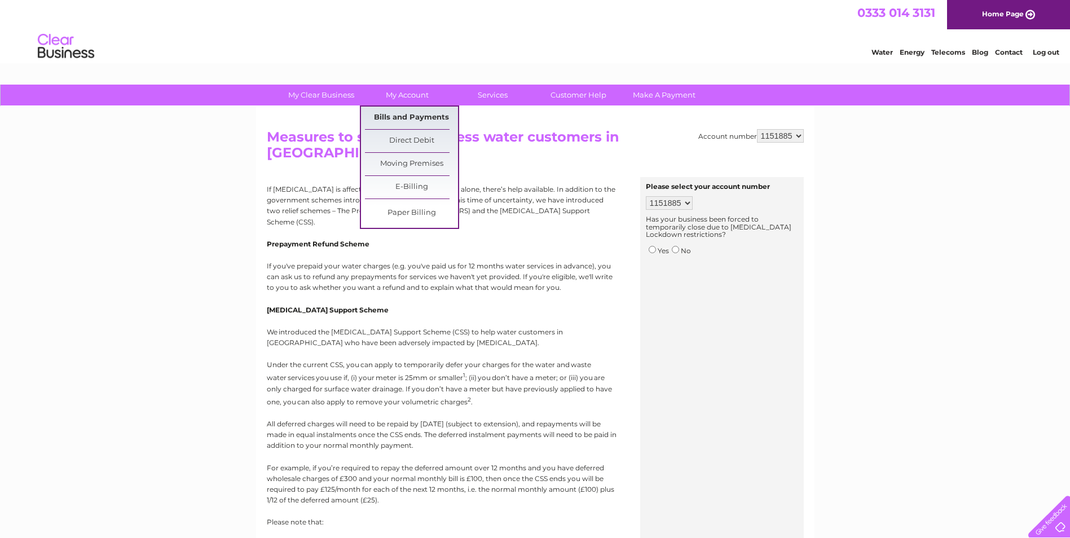
click at [398, 112] on link "Bills and Payments" at bounding box center [411, 118] width 93 height 23
click at [397, 120] on link "Bills and Payments" at bounding box center [411, 118] width 93 height 23
